Goal: Find contact information: Find contact information

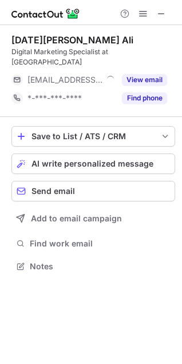
scroll to position [5, 5]
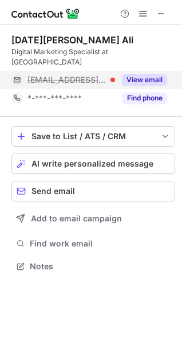
click at [132, 74] on button "View email" at bounding box center [144, 79] width 45 height 11
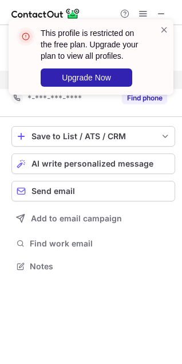
click at [137, 88] on div "This profile is restricted on the free plan. Upgrade your plan to view all prof…" at bounding box center [90, 61] width 183 height 107
click at [161, 30] on span at bounding box center [163, 29] width 9 height 11
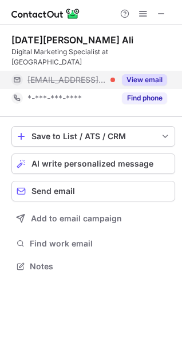
click at [141, 74] on button "View email" at bounding box center [144, 79] width 45 height 11
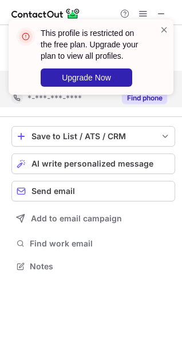
click at [143, 83] on div "This profile is restricted on the free plan. Upgrade your plan to view all prof…" at bounding box center [90, 61] width 183 height 107
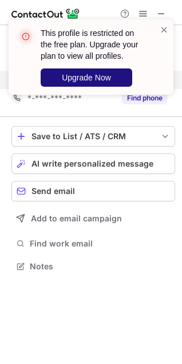
scroll to position [230, 182]
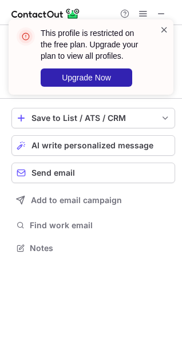
click at [166, 31] on span at bounding box center [163, 29] width 9 height 11
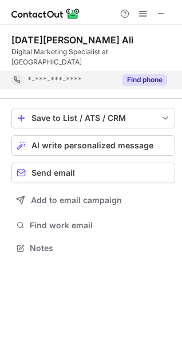
click at [146, 74] on button "Find phone" at bounding box center [144, 79] width 45 height 11
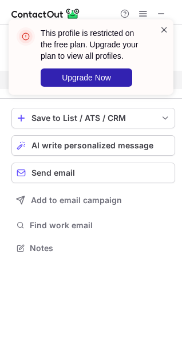
click at [164, 29] on span at bounding box center [163, 29] width 9 height 11
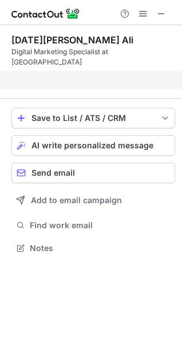
scroll to position [211, 182]
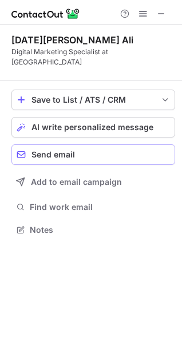
click at [48, 150] on span "Send email" at bounding box center [52, 154] width 43 height 9
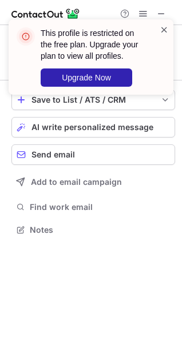
click at [162, 27] on span at bounding box center [163, 29] width 9 height 11
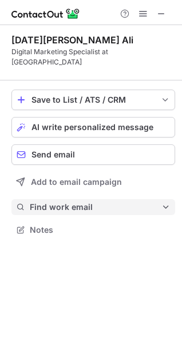
click at [31, 202] on span "Find work email" at bounding box center [95, 207] width 131 height 10
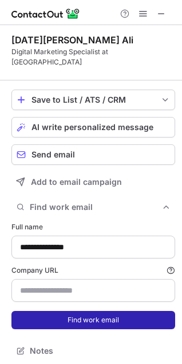
click at [61, 311] on button "Find work email" at bounding box center [92, 320] width 163 height 18
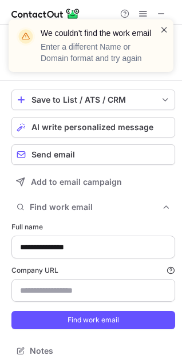
click at [162, 33] on span at bounding box center [163, 29] width 9 height 11
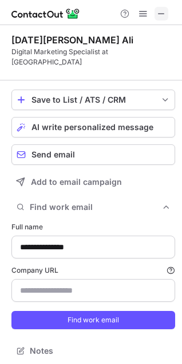
click at [161, 14] on span at bounding box center [161, 13] width 9 height 9
